Goal: Task Accomplishment & Management: Complete application form

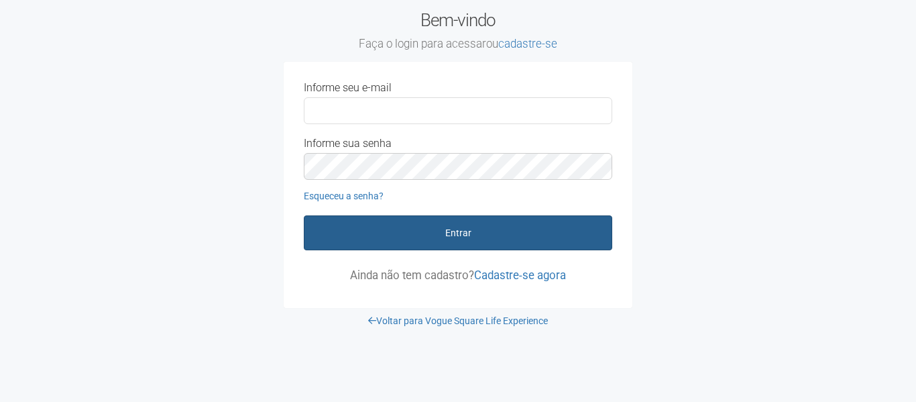
type input "**********"
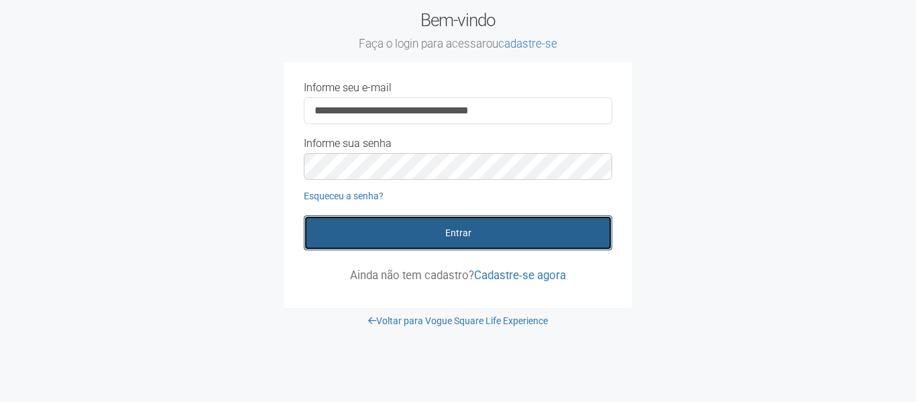
click at [474, 247] on button "Entrar" at bounding box center [458, 232] width 308 height 35
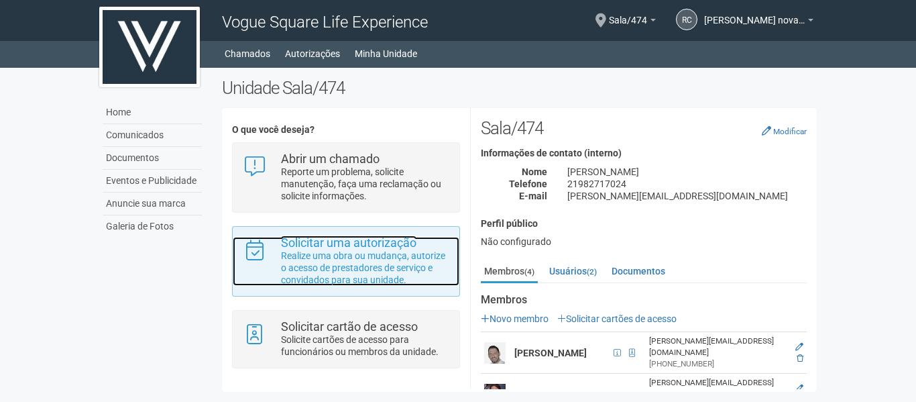
click at [335, 250] on p "Realize uma obra ou mudança, autorize o acesso de prestadores de serviço e conv…" at bounding box center [365, 267] width 168 height 36
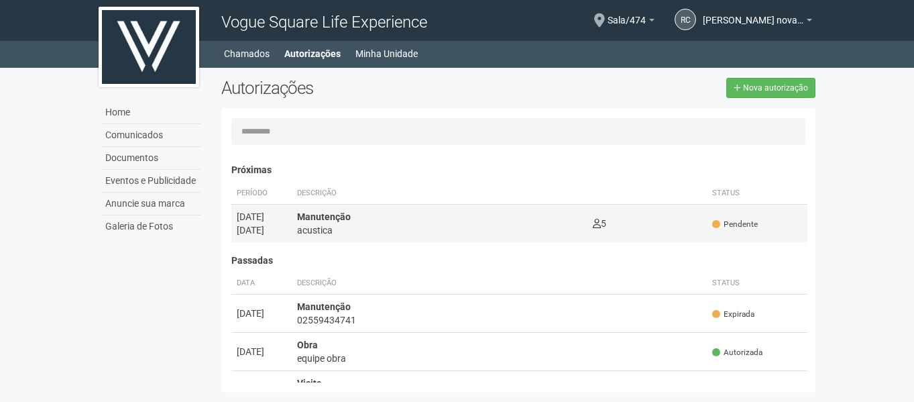
click at [652, 226] on td "5 0" at bounding box center [647, 223] width 120 height 38
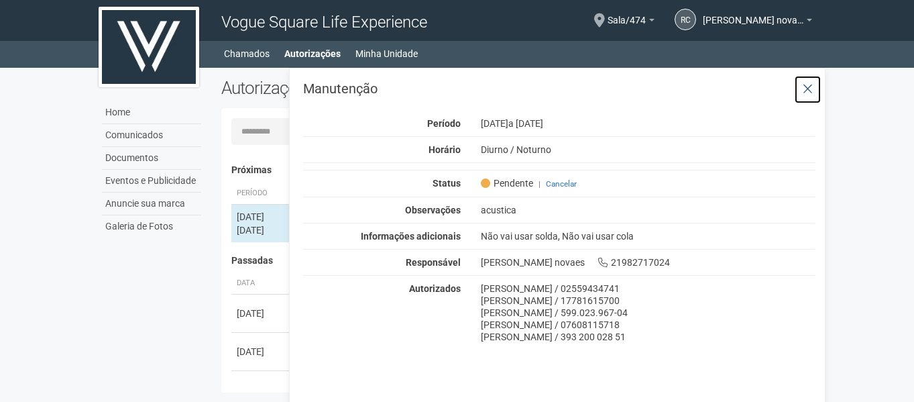
click at [799, 76] on button at bounding box center [807, 89] width 27 height 29
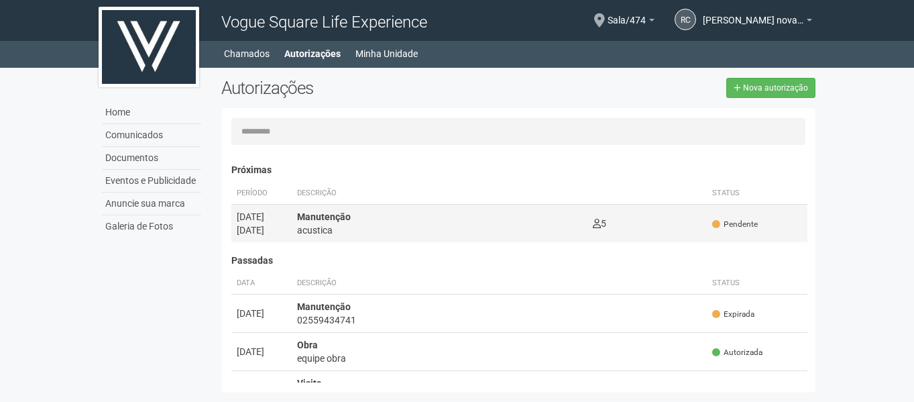
click at [668, 233] on td "5 0" at bounding box center [647, 223] width 120 height 38
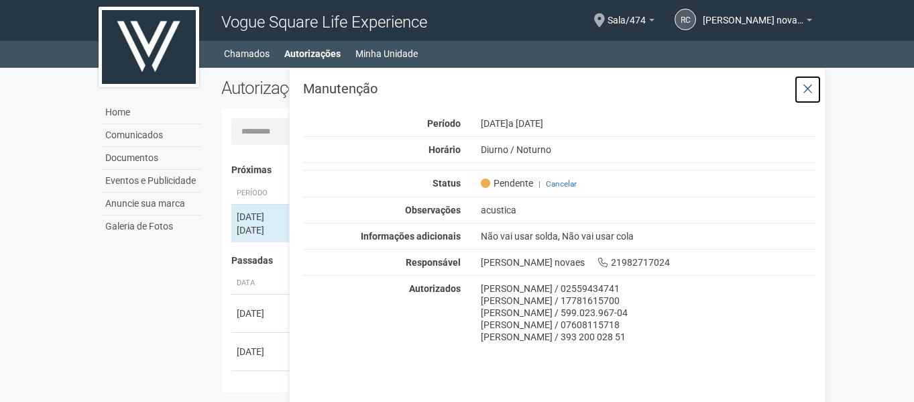
click at [804, 83] on icon at bounding box center [807, 88] width 10 height 13
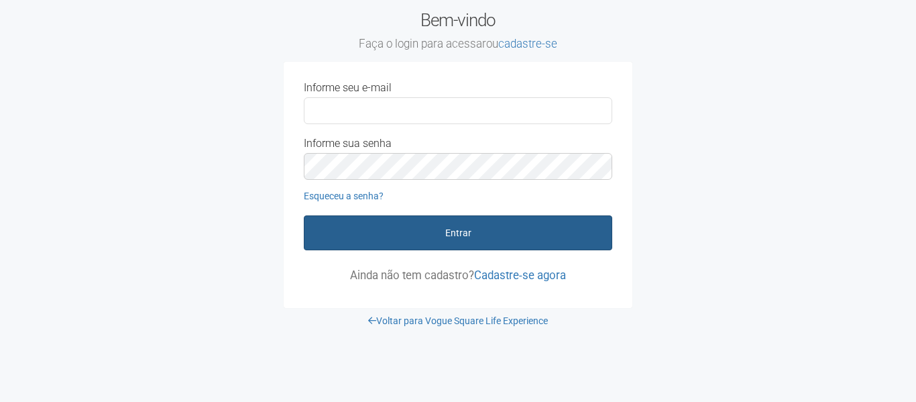
type input "**********"
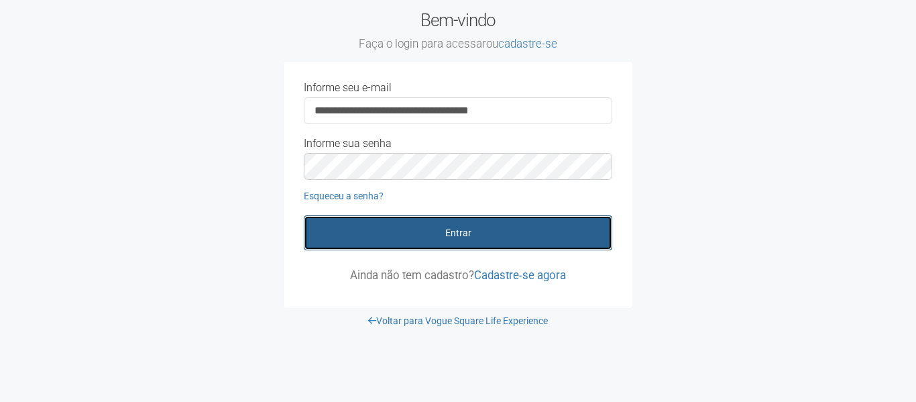
click at [435, 237] on button "Entrar" at bounding box center [458, 232] width 308 height 35
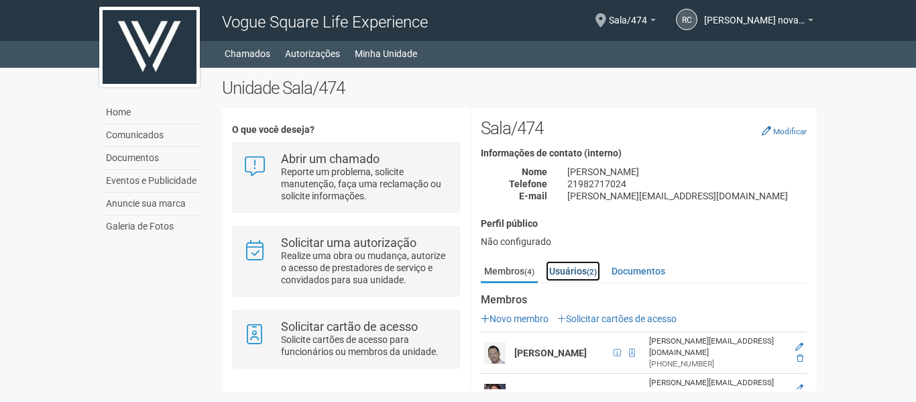
click at [583, 271] on link "Usuários (2)" at bounding box center [573, 271] width 54 height 20
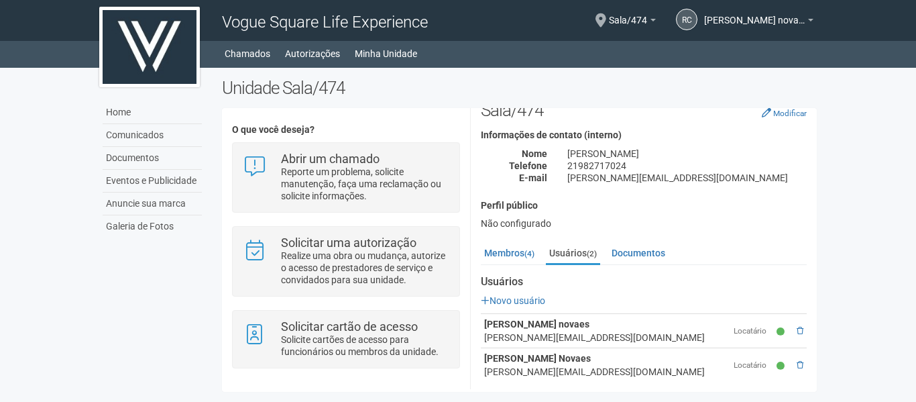
scroll to position [27, 0]
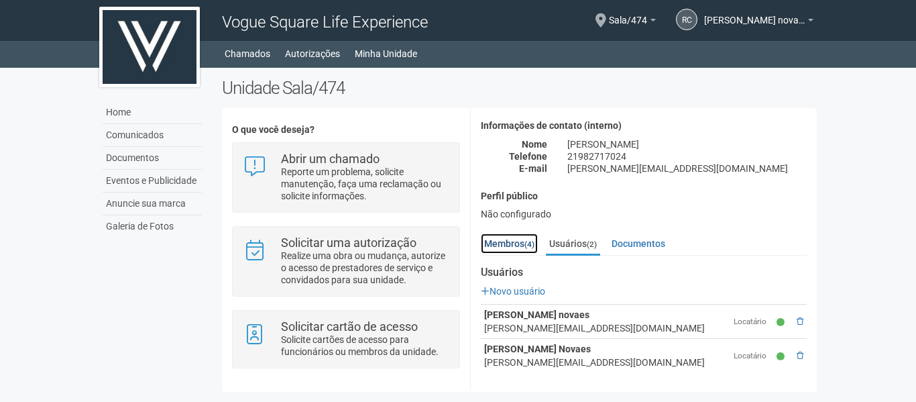
click at [506, 245] on link "Membros (4)" at bounding box center [509, 243] width 57 height 20
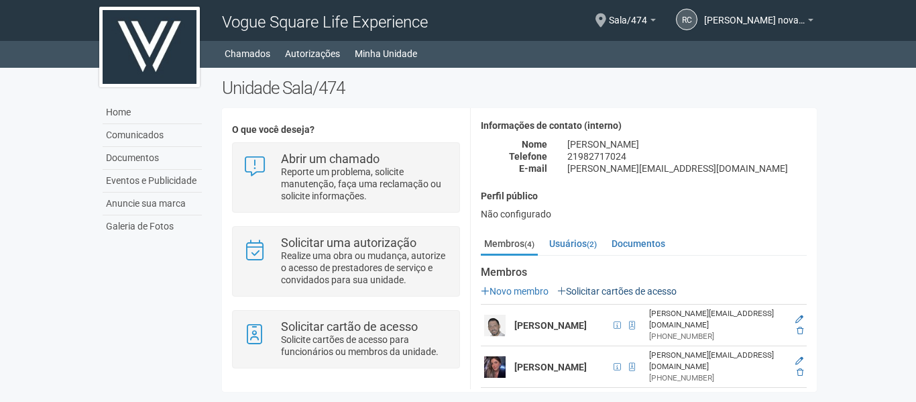
scroll to position [136, 0]
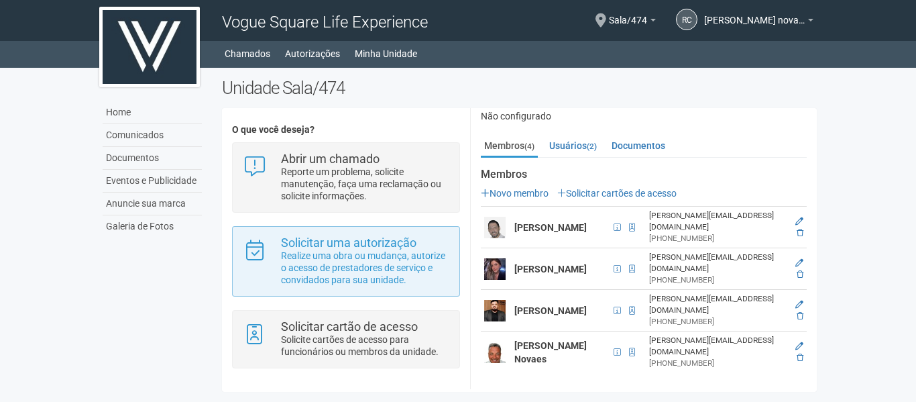
click at [331, 294] on div "Solicitar uma autorização Realize uma obra ou mudança, autorize o acesso de pre…" at bounding box center [345, 261] width 227 height 70
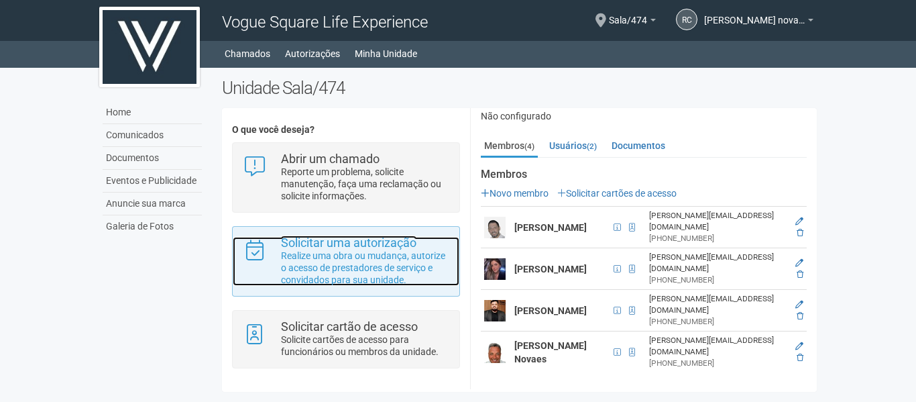
click at [341, 272] on p "Realize uma obra ou mudança, autorize o acesso de prestadores de serviço e conv…" at bounding box center [365, 267] width 168 height 36
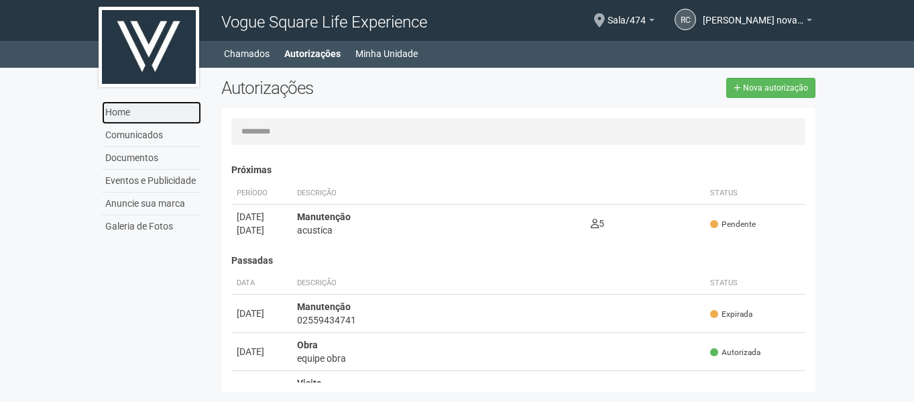
click at [128, 111] on link "Home" at bounding box center [151, 112] width 99 height 23
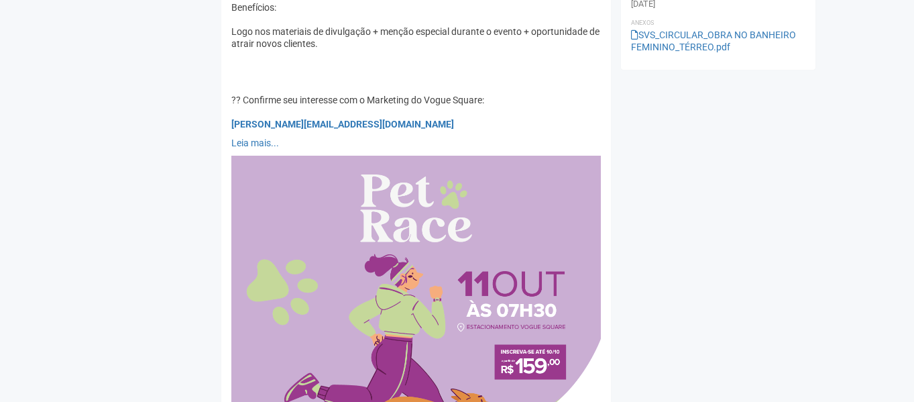
scroll to position [469, 0]
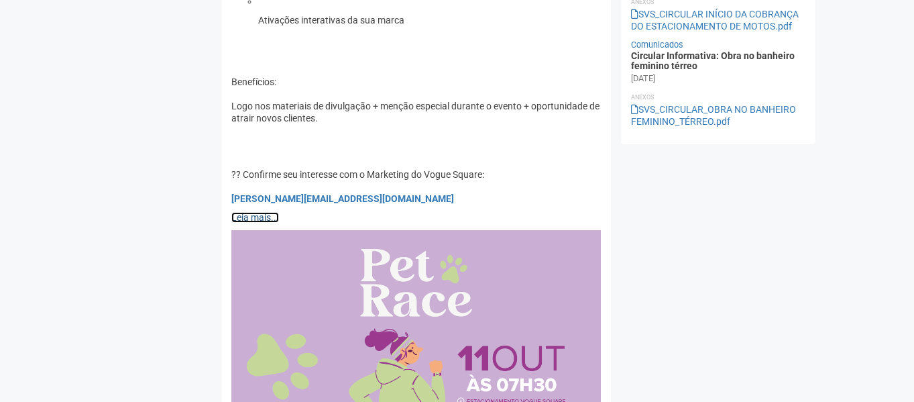
click at [251, 215] on link "Leia mais..." at bounding box center [255, 217] width 48 height 11
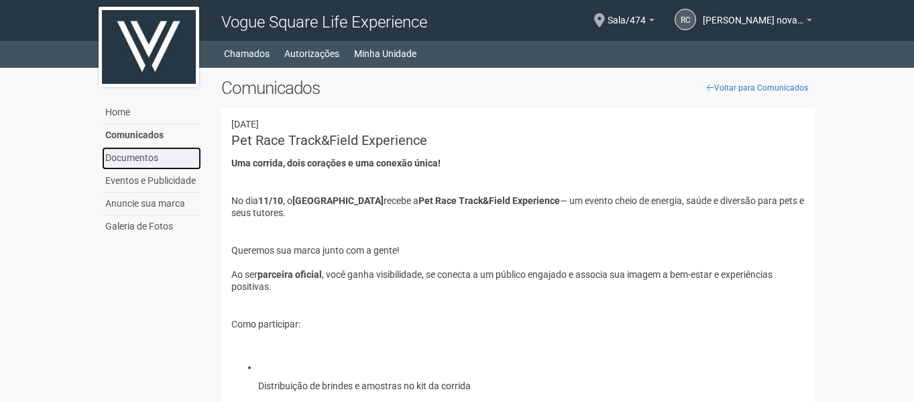
click at [131, 162] on link "Documentos" at bounding box center [151, 158] width 99 height 23
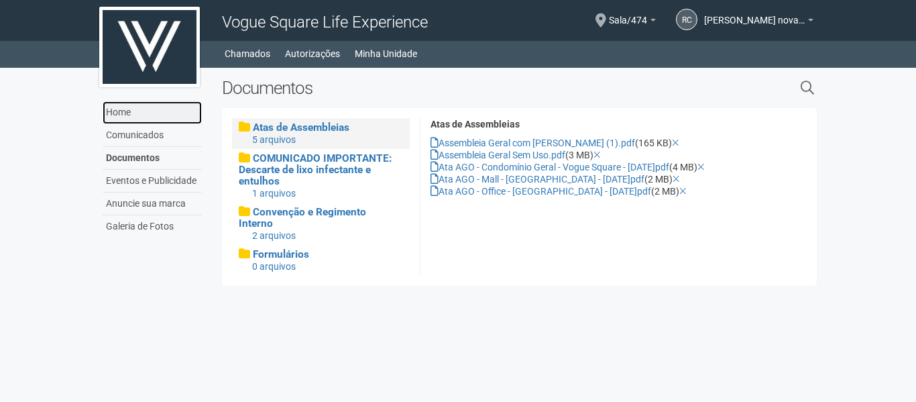
click at [121, 113] on link "Home" at bounding box center [152, 112] width 99 height 23
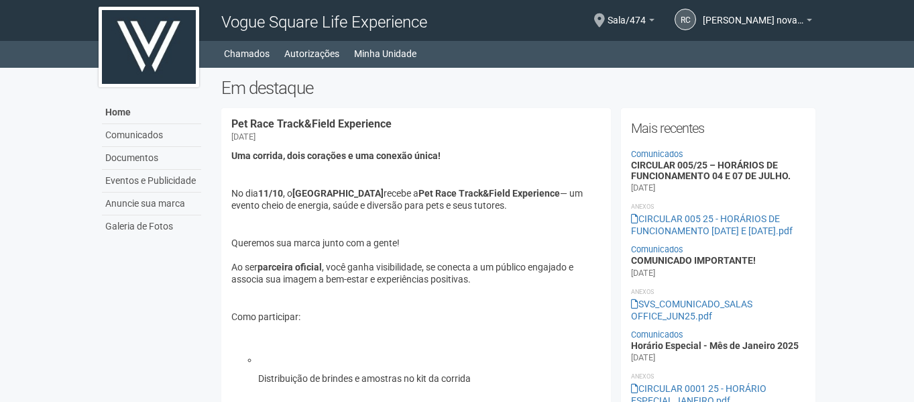
click at [417, 53] on li "Minha Unidade" at bounding box center [392, 53] width 76 height 19
click at [402, 56] on link "Minha Unidade" at bounding box center [385, 53] width 62 height 19
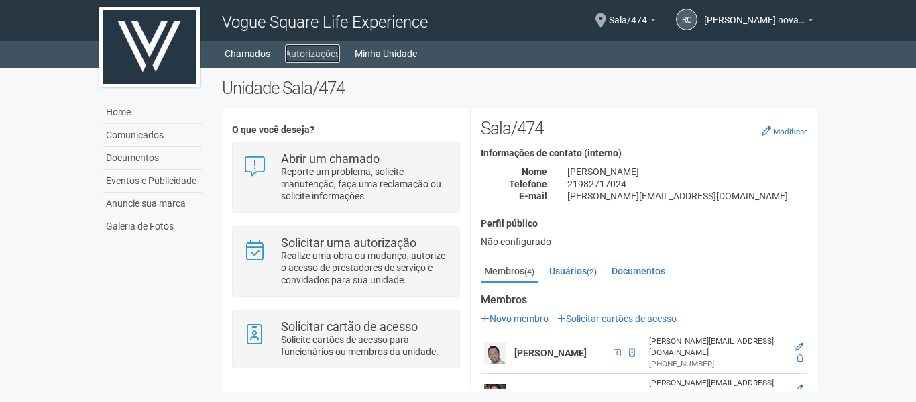
click at [321, 51] on link "Autorizações" at bounding box center [312, 53] width 55 height 19
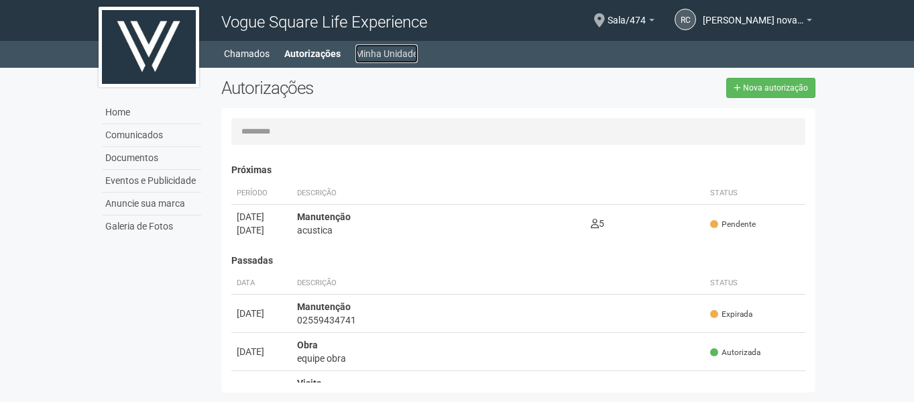
click at [388, 58] on link "Minha Unidade" at bounding box center [386, 53] width 62 height 19
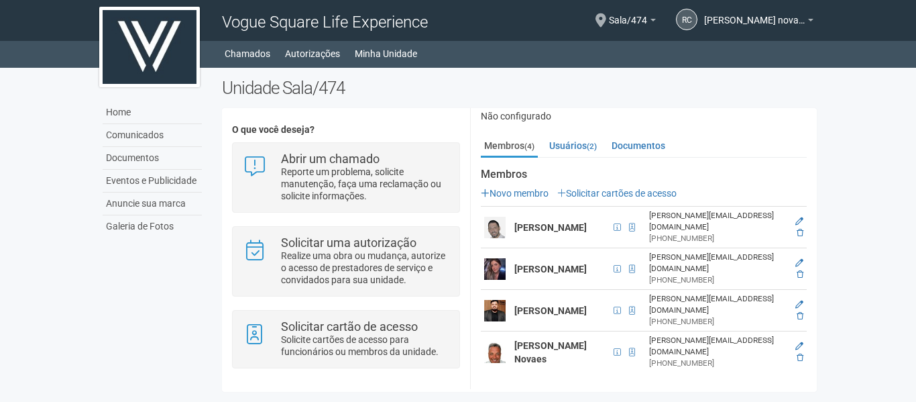
scroll to position [136, 0]
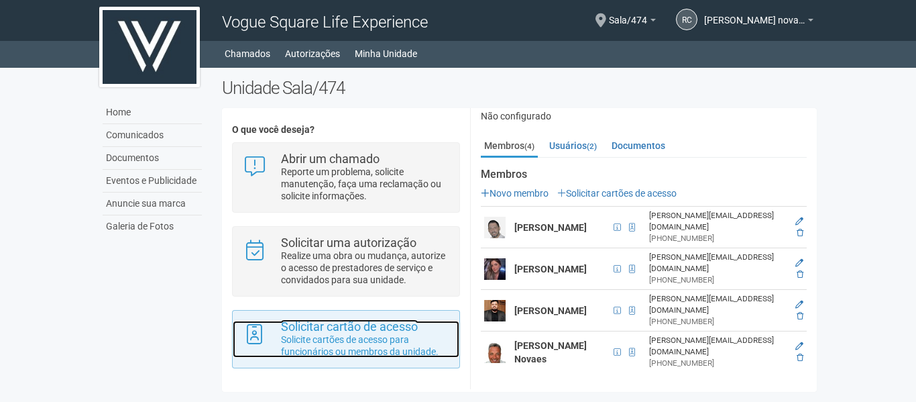
click at [363, 333] on strong "Solicitar cartão de acesso" at bounding box center [349, 326] width 137 height 14
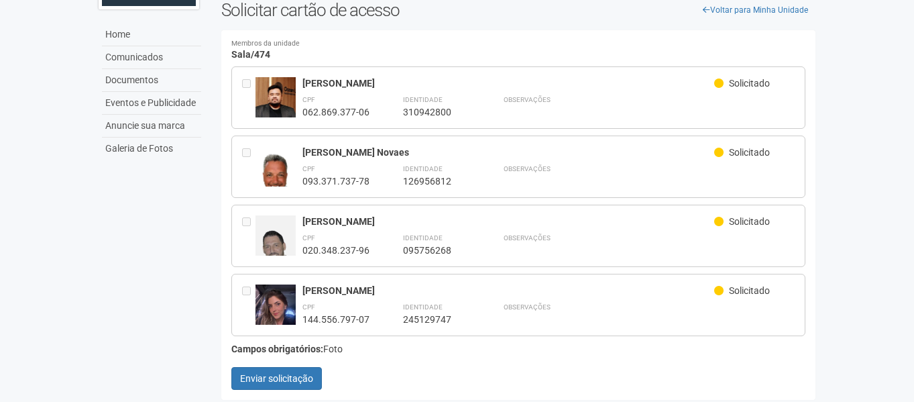
scroll to position [80, 0]
